Goal: Information Seeking & Learning: Learn about a topic

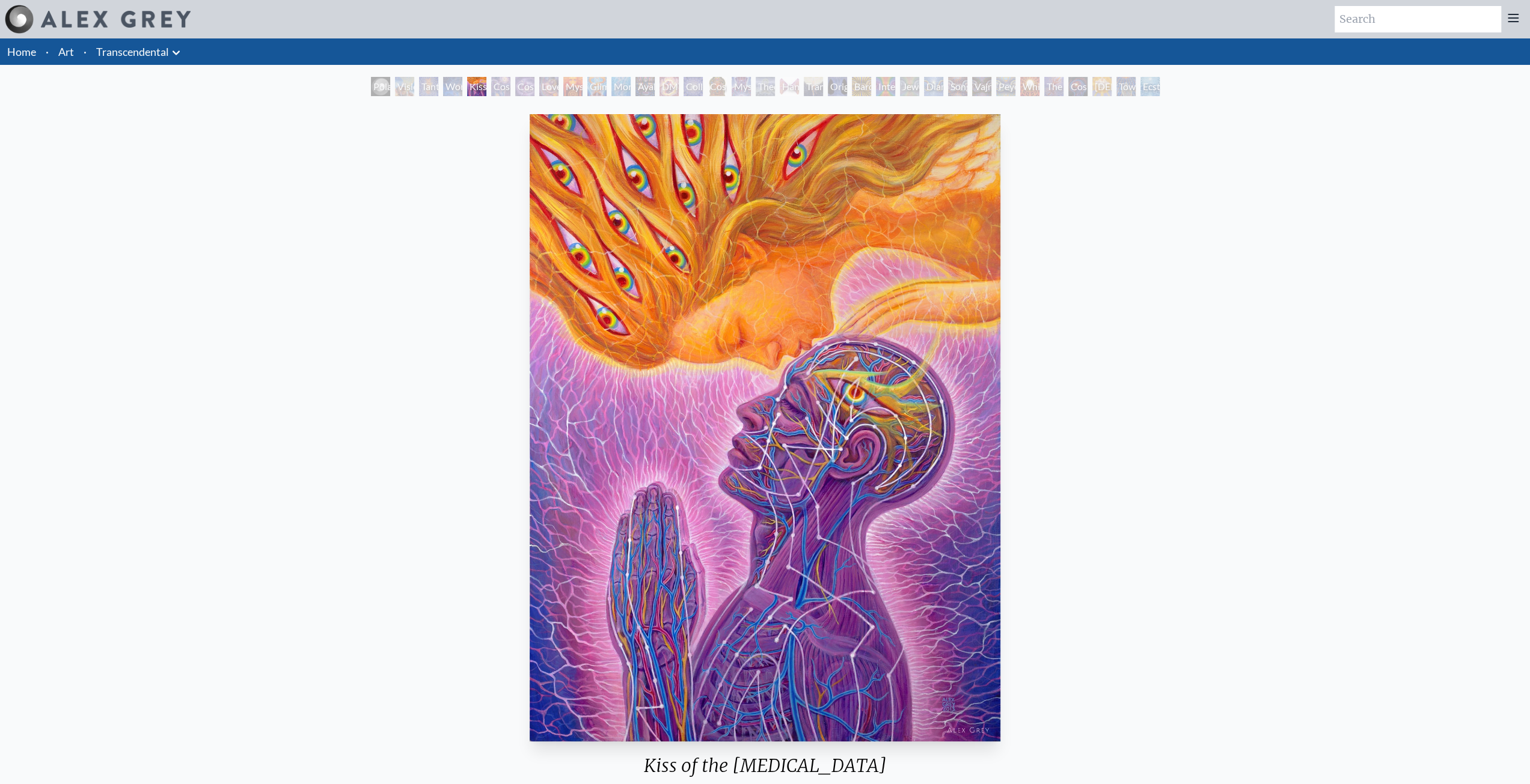
click at [155, 53] on link "Transcendental" at bounding box center [132, 51] width 73 height 17
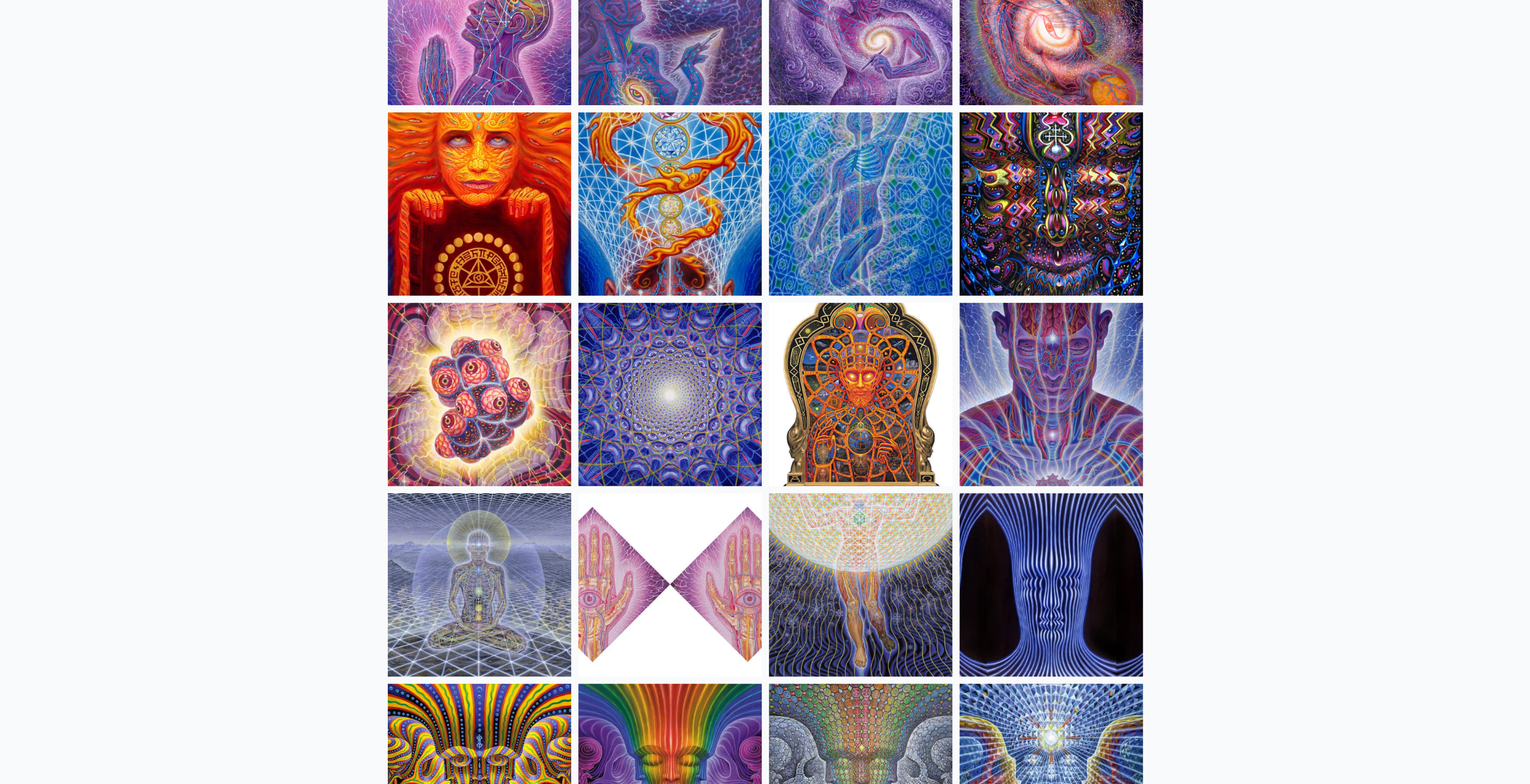
scroll to position [201, 0]
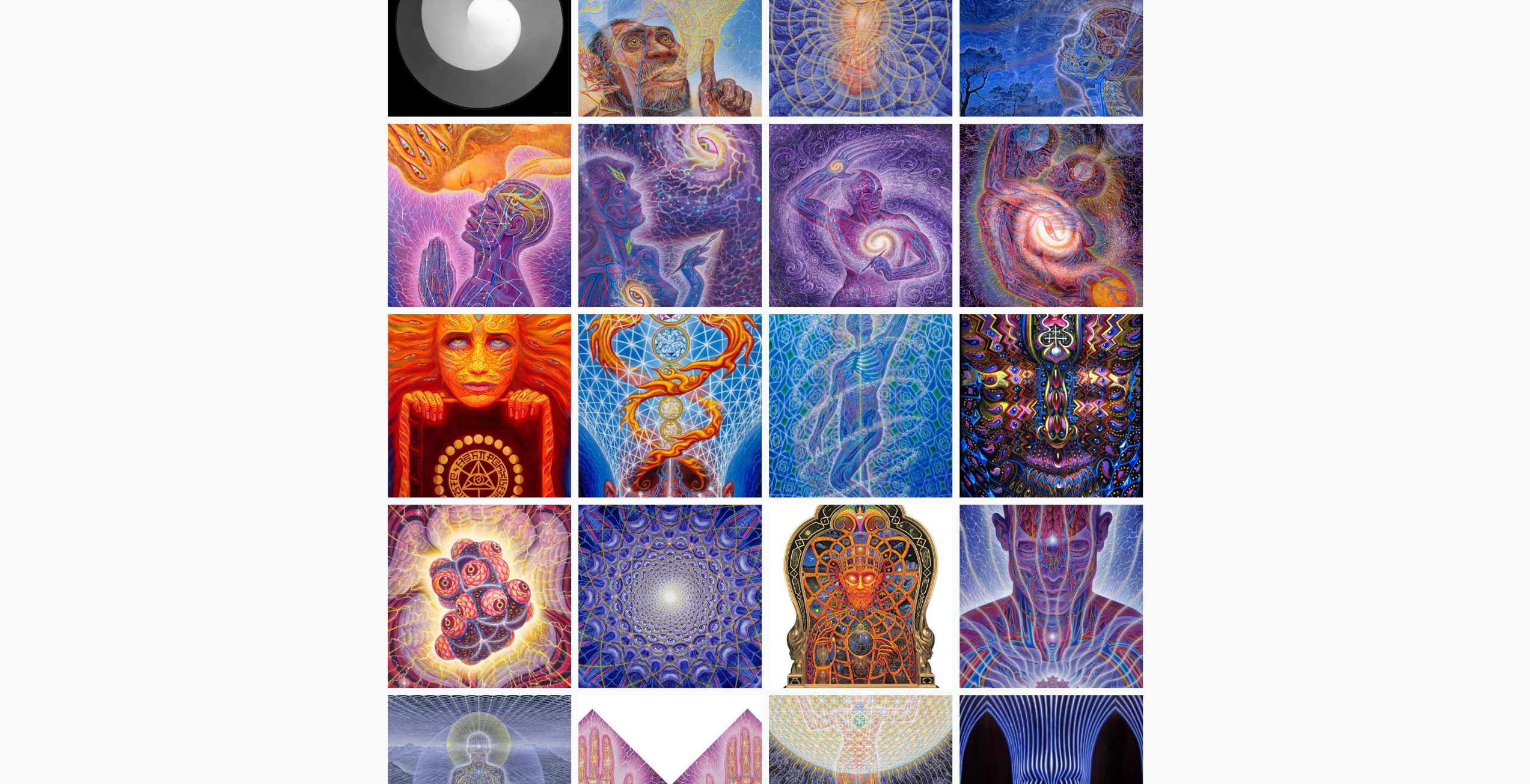
click at [883, 201] on img at bounding box center [861, 215] width 183 height 183
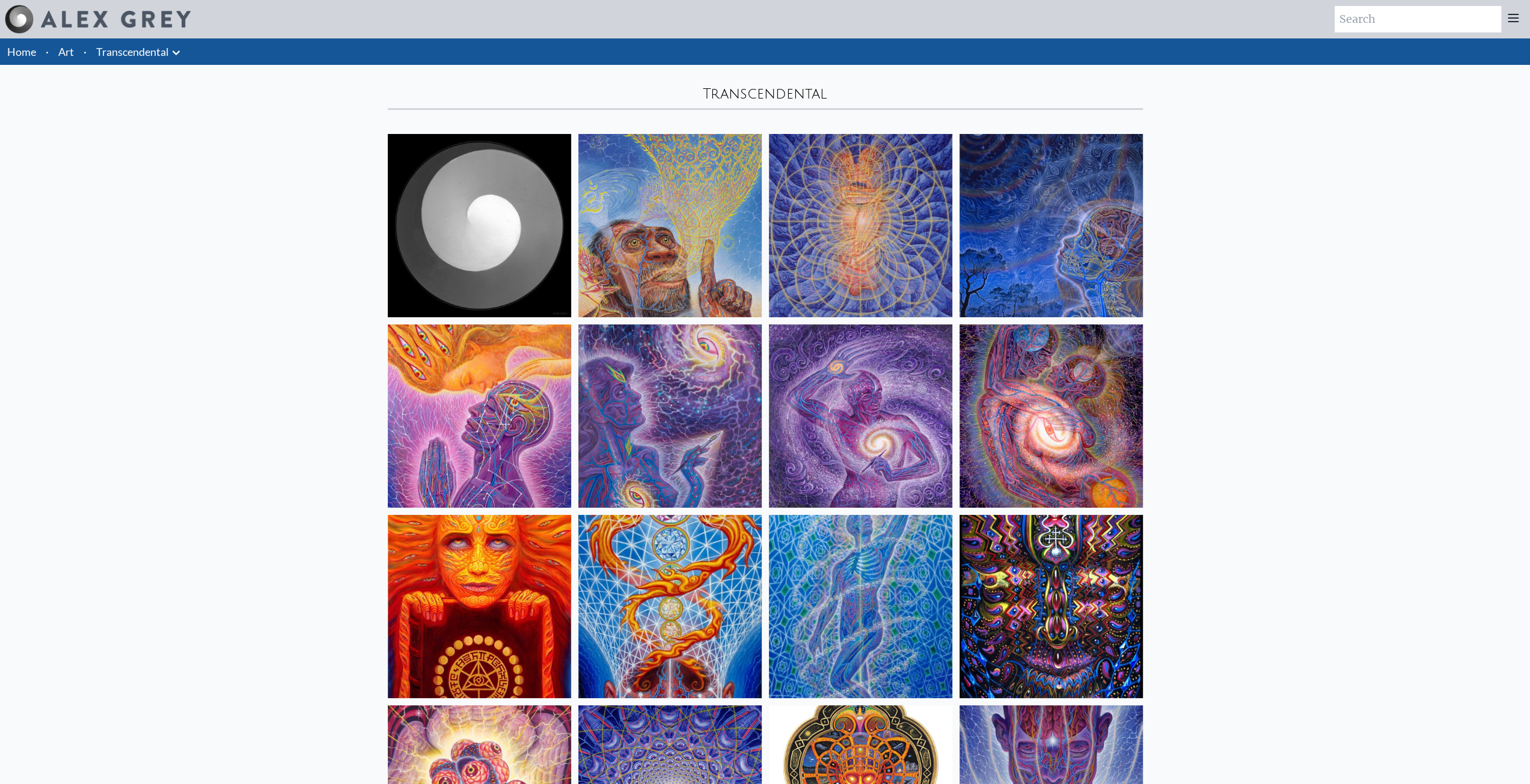
click at [125, 52] on link "Transcendental" at bounding box center [132, 51] width 73 height 17
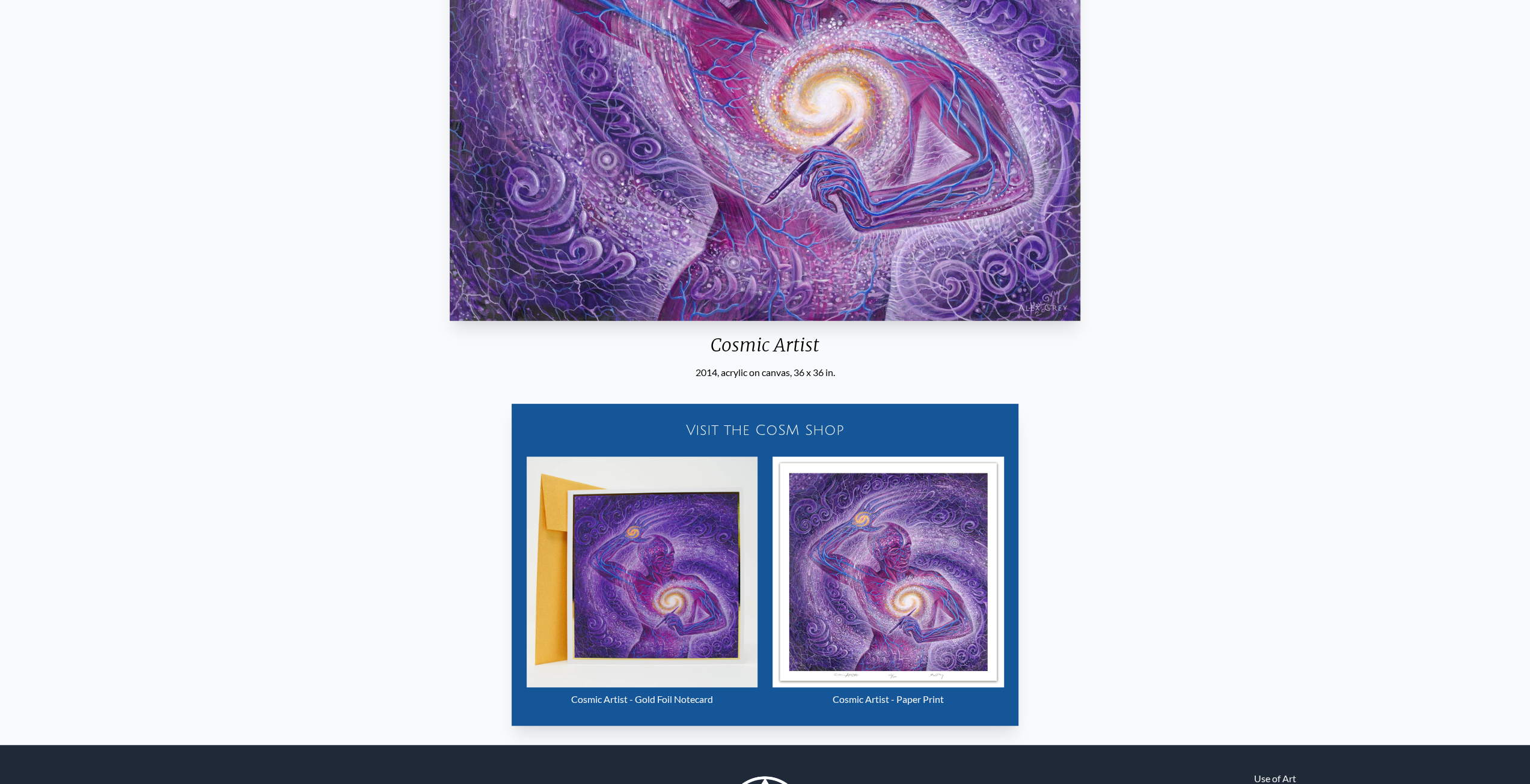
scroll to position [520, 0]
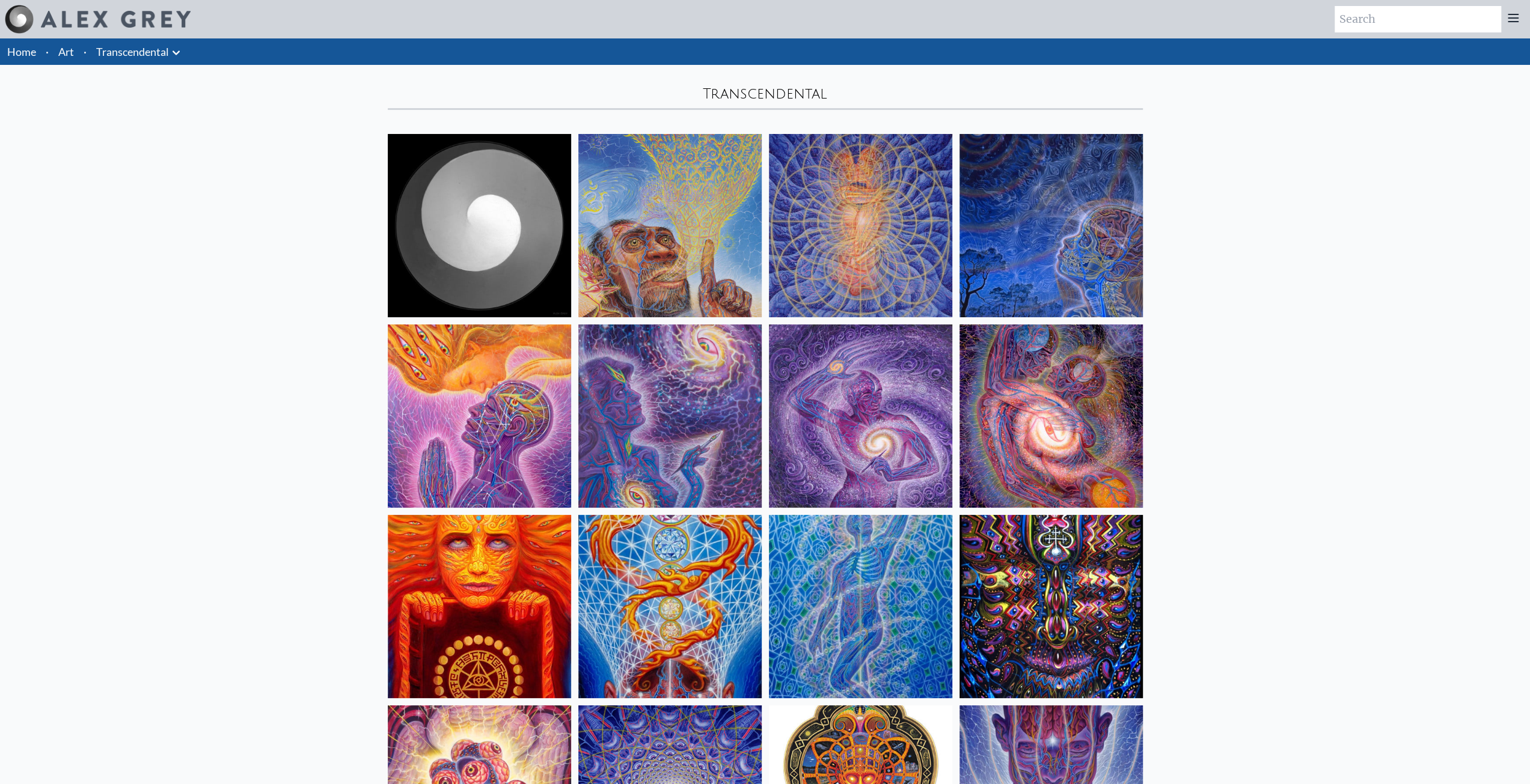
click at [75, 50] on li "Art" at bounding box center [66, 51] width 25 height 26
click at [68, 52] on link "Art" at bounding box center [66, 51] width 15 height 17
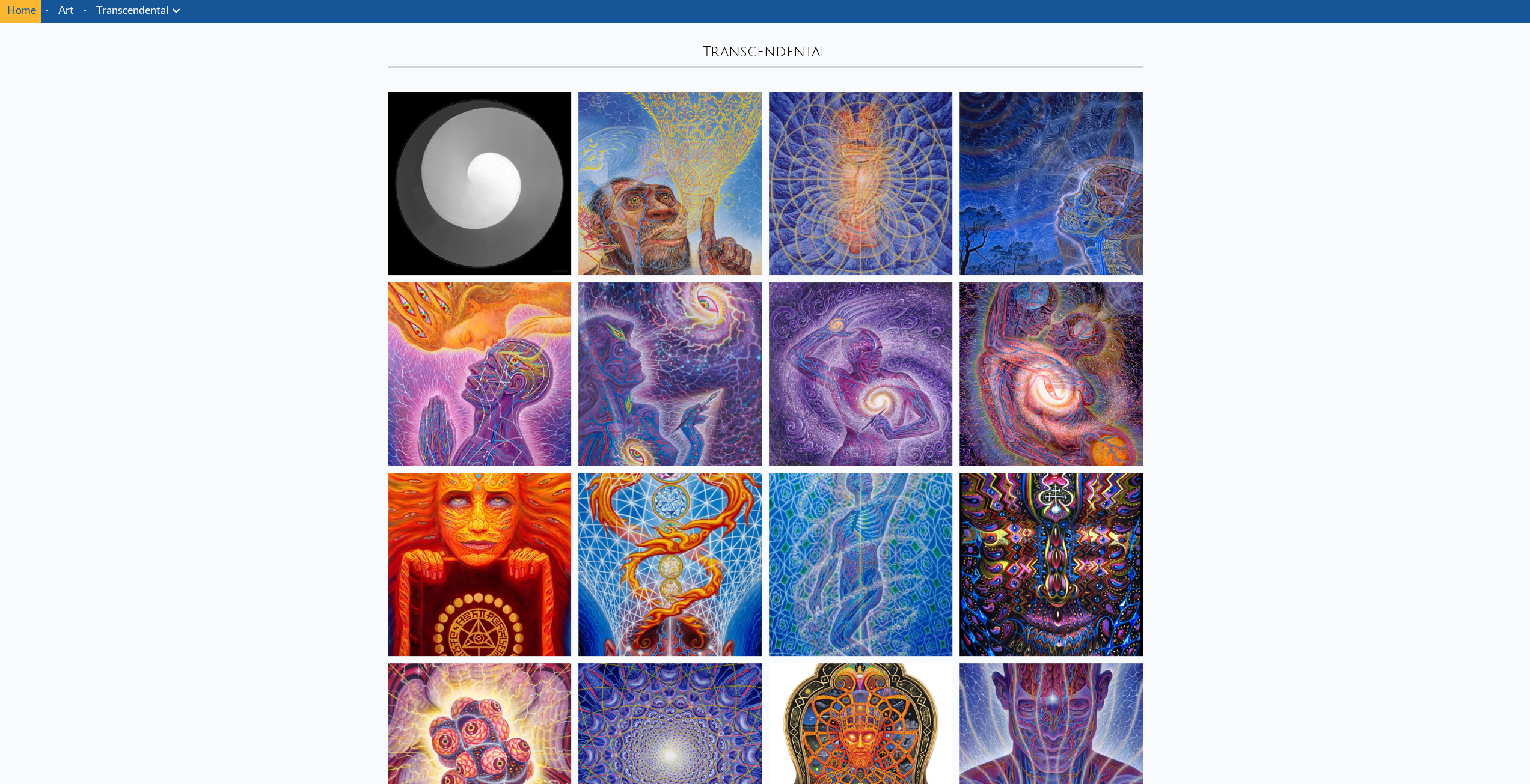
scroll to position [60, 0]
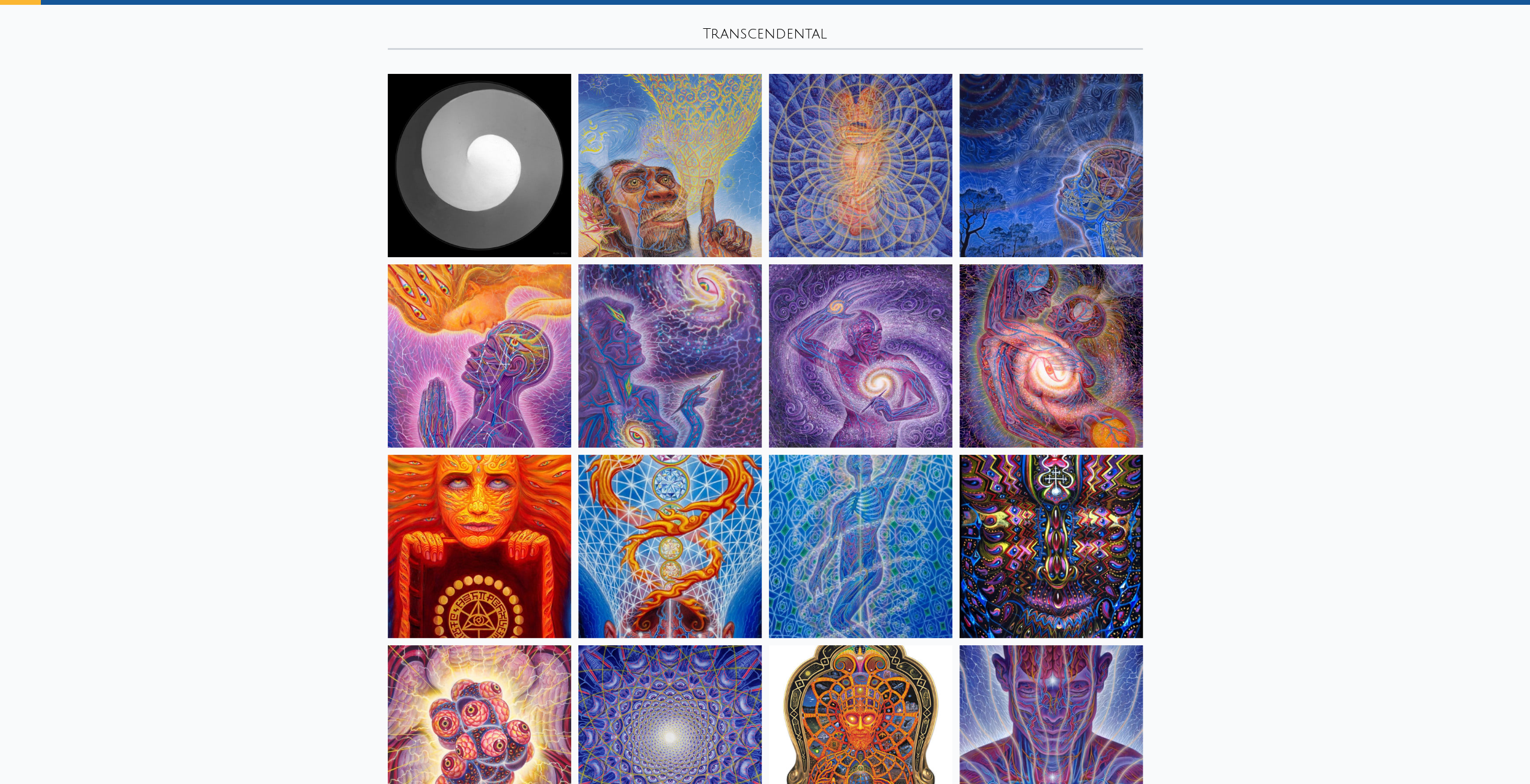
click at [702, 312] on img at bounding box center [670, 356] width 183 height 183
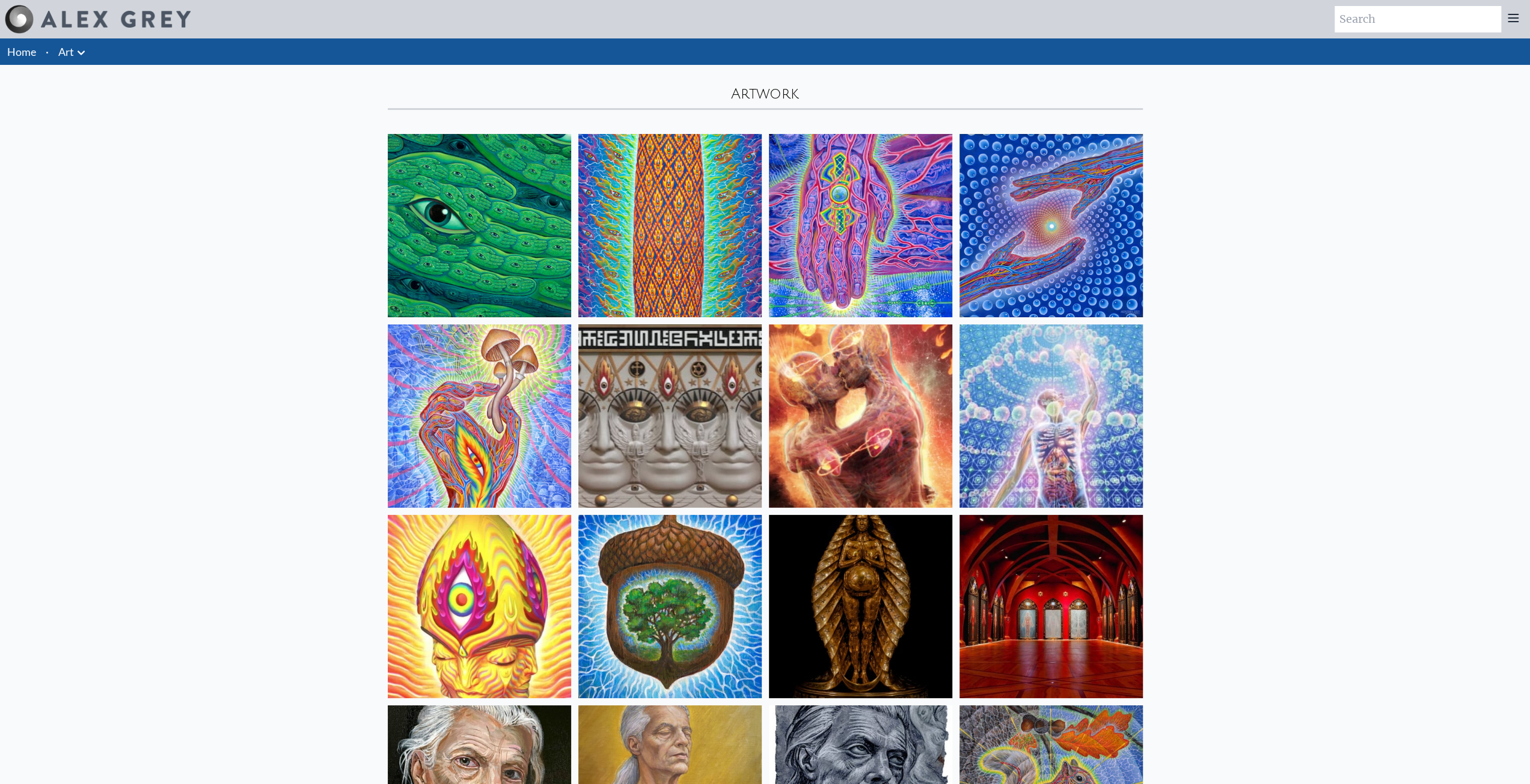
click at [76, 51] on icon at bounding box center [81, 53] width 15 height 15
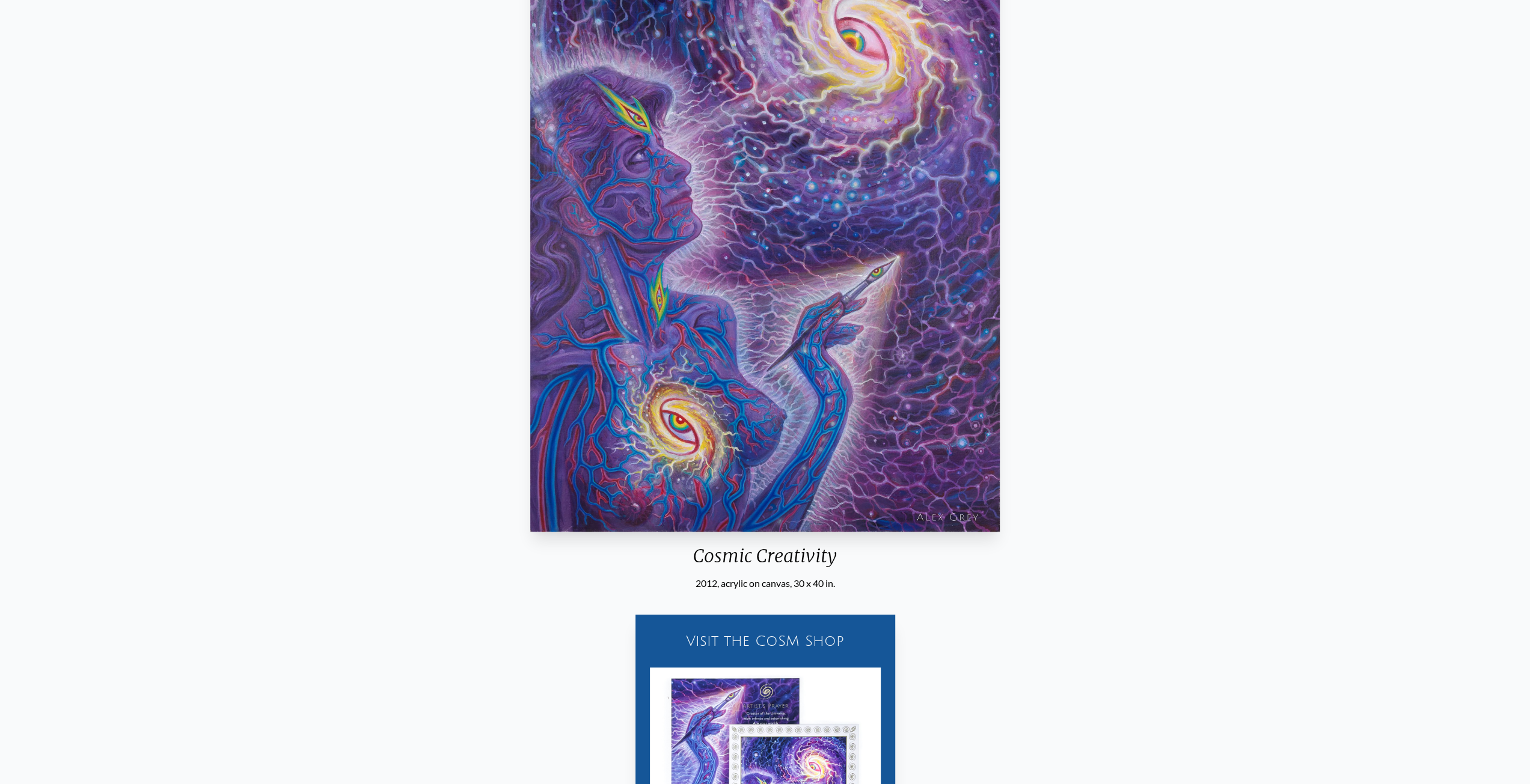
scroll to position [481, 0]
